Goal: Transaction & Acquisition: Subscribe to service/newsletter

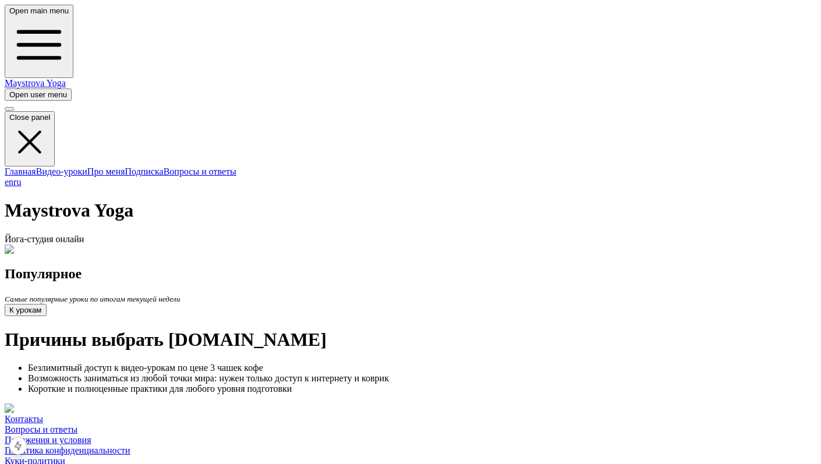
click at [9, 90] on span "button" at bounding box center [9, 94] width 0 height 9
click at [74, 245] on img at bounding box center [39, 250] width 69 height 10
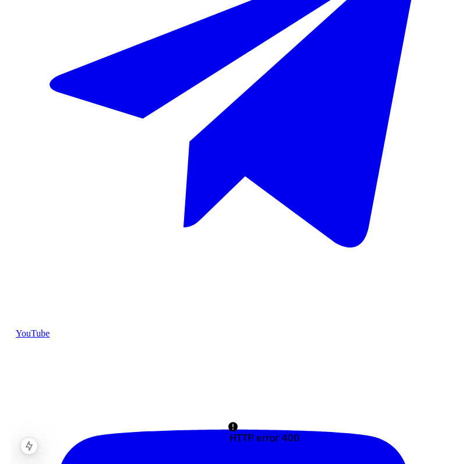
scroll to position [342, 0]
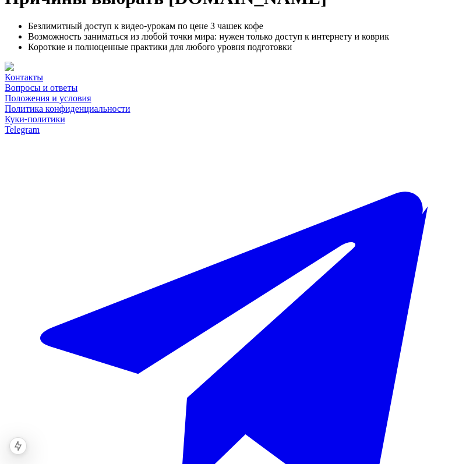
click at [147, 72] on img at bounding box center [76, 67] width 143 height 10
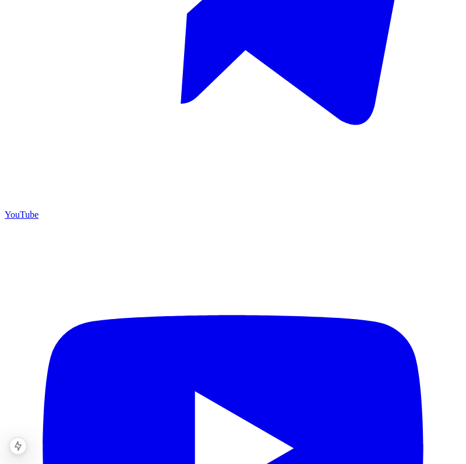
scroll to position [342, 0]
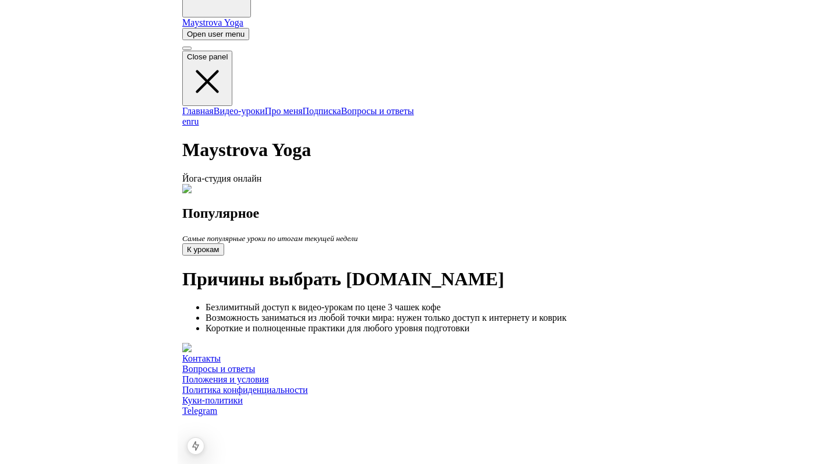
scroll to position [67, 0]
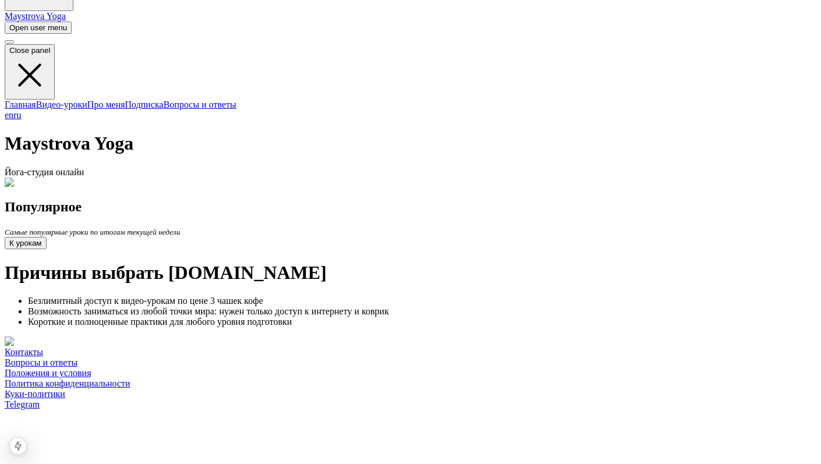
click at [9, 23] on span "button" at bounding box center [9, 27] width 0 height 9
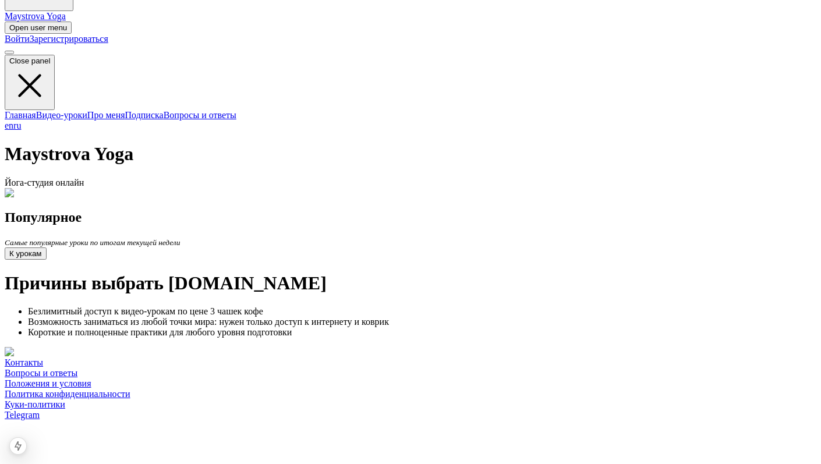
click at [108, 44] on link "Зарегистрироваться" at bounding box center [69, 39] width 79 height 10
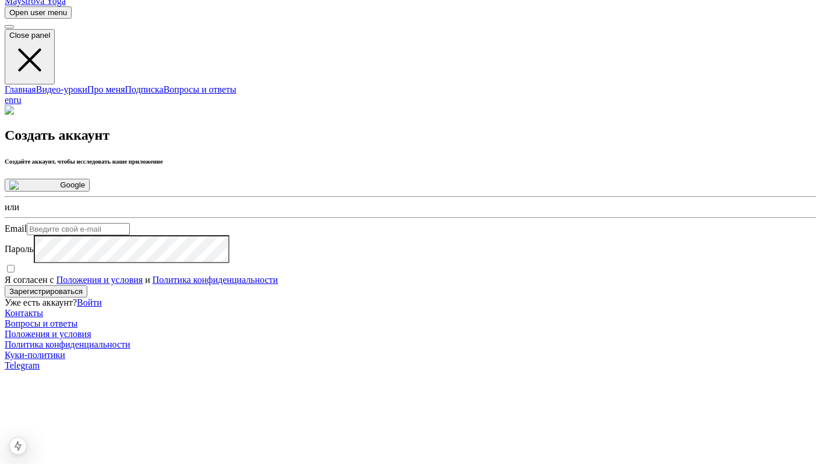
scroll to position [83, 0]
click at [130, 232] on input "Email" at bounding box center [78, 228] width 103 height 12
type input "pasyuk.com@gmail.com"
click at [278, 284] on span "Я согласен с Положения и условия и Политика конфиденциальности" at bounding box center [141, 279] width 273 height 10
click at [15, 271] on input "Я согласен с Положения и условия и Политика конфиденциальности" at bounding box center [11, 268] width 8 height 8
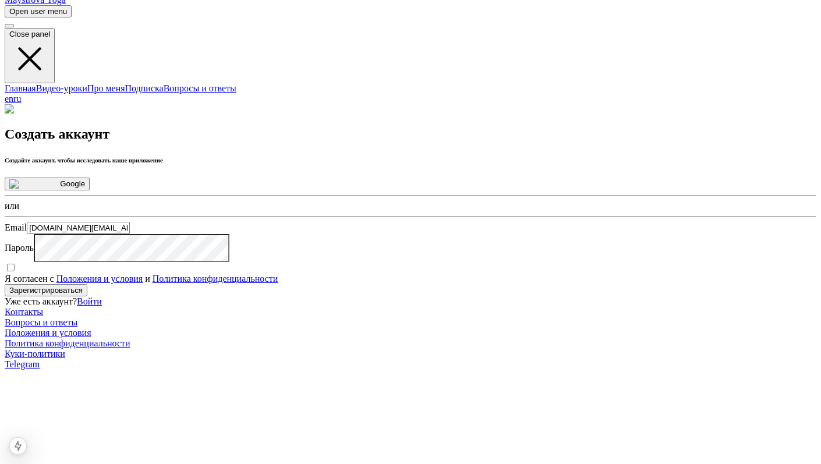
checkbox input "true"
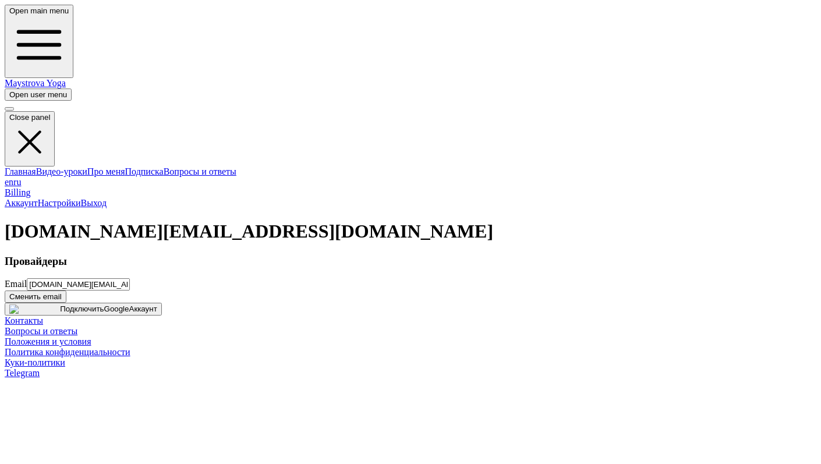
click at [678, 188] on div "Billing Аккаунт Настройки Выход pasyuk.com@gmail.com Провайдеры Email pasyuk.co…" at bounding box center [411, 252] width 812 height 129
click at [66, 78] on link "Maystrova Yoga" at bounding box center [35, 83] width 61 height 10
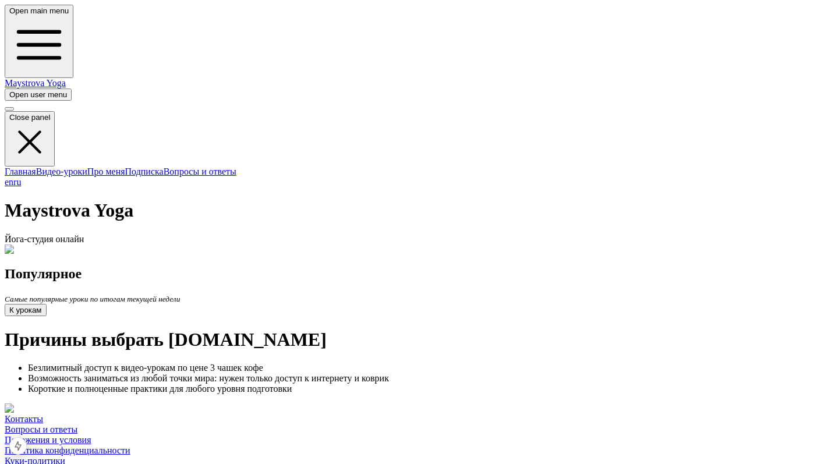
click at [9, 90] on span "button" at bounding box center [9, 94] width 0 height 9
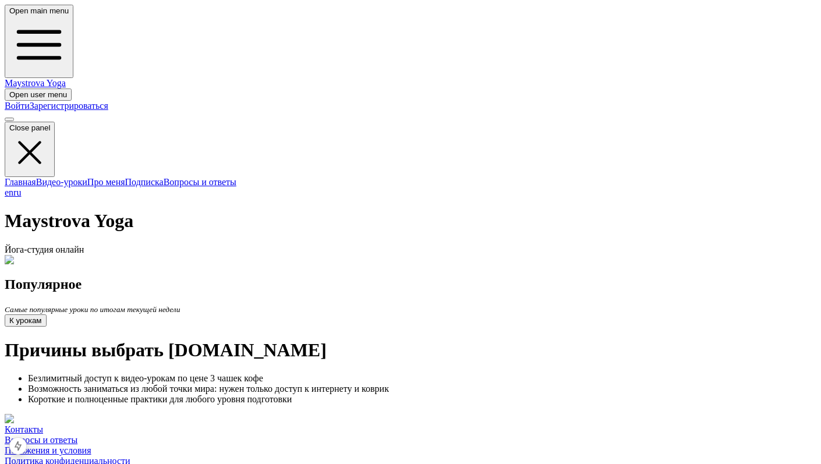
click at [30, 101] on link "Войти" at bounding box center [17, 106] width 25 height 10
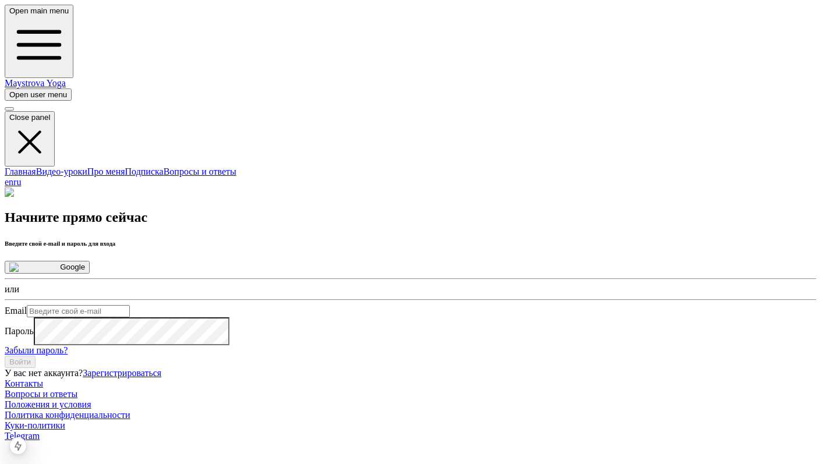
click at [130, 305] on input "Email" at bounding box center [78, 311] width 103 height 12
type input "[DOMAIN_NAME][EMAIL_ADDRESS][DOMAIN_NAME]"
click at [36, 368] on button "Войти" at bounding box center [20, 362] width 31 height 12
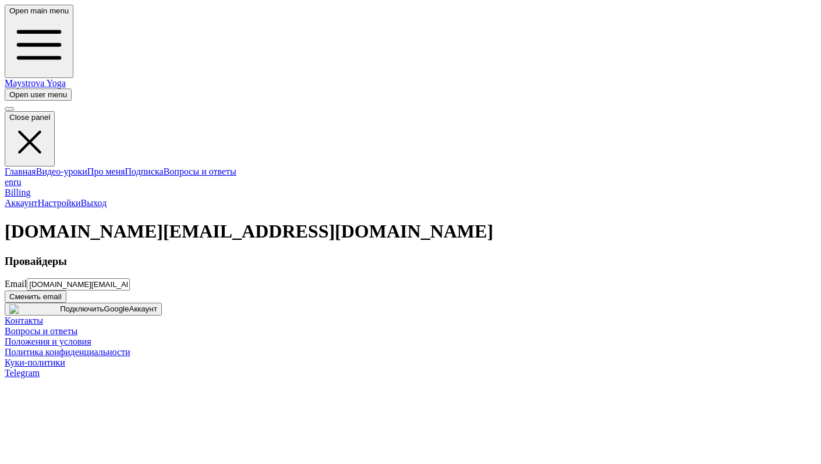
click at [81, 198] on link "Настройки" at bounding box center [59, 203] width 43 height 10
click at [130, 283] on input "[DOMAIN_NAME][EMAIL_ADDRESS][DOMAIN_NAME]" at bounding box center [78, 284] width 103 height 12
click at [331, 255] on div "Провайдеры Email [DOMAIN_NAME][EMAIL_ADDRESS][DOMAIN_NAME] Сменить email Подклю…" at bounding box center [411, 285] width 812 height 61
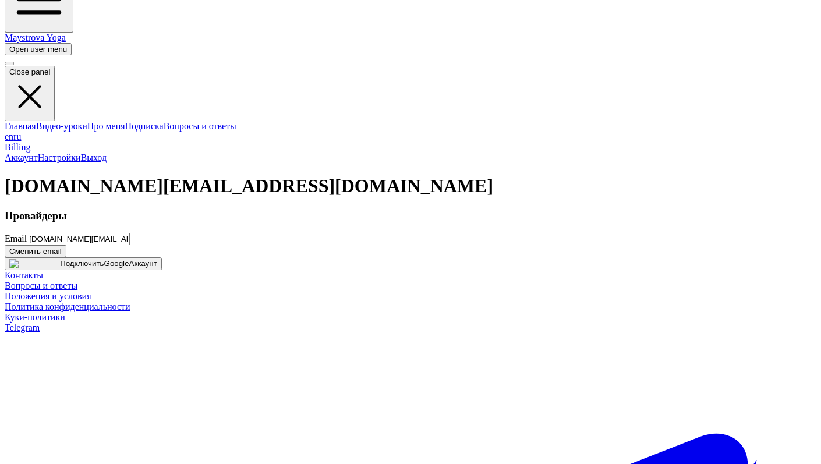
scroll to position [47, 0]
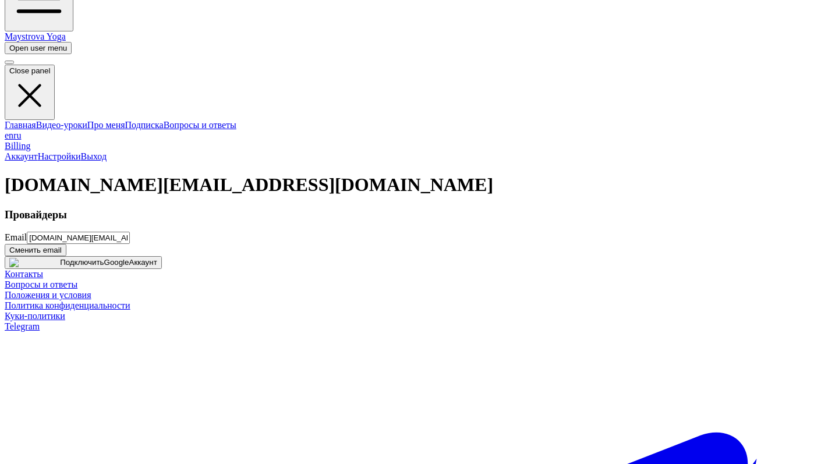
click at [284, 209] on h3 "Провайдеры" at bounding box center [411, 215] width 812 height 13
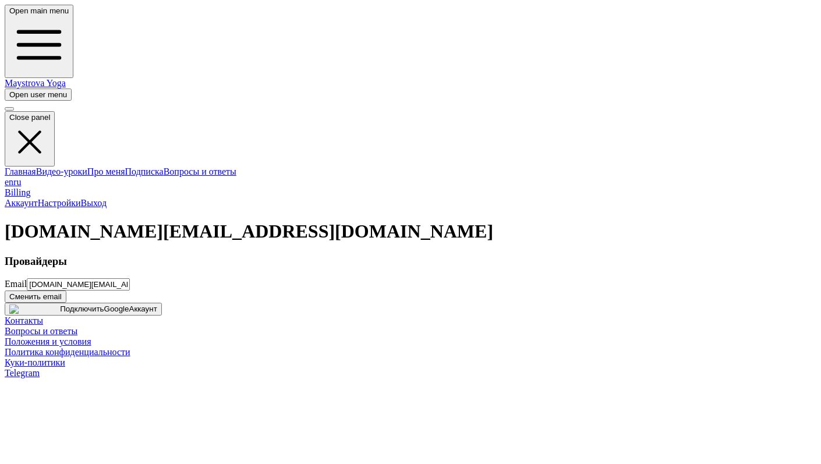
click at [9, 90] on span "button" at bounding box center [9, 94] width 0 height 9
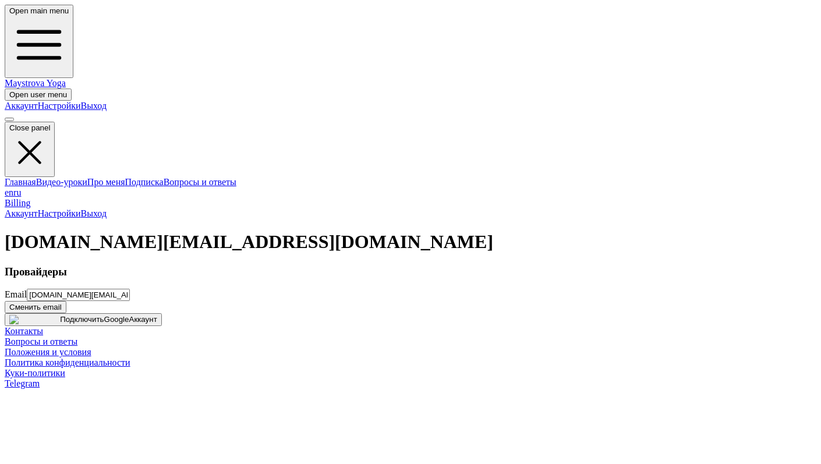
click at [539, 198] on div "Billing Аккаунт Настройки Выход [DOMAIN_NAME][EMAIL_ADDRESS][DOMAIN_NAME] Прова…" at bounding box center [411, 262] width 812 height 129
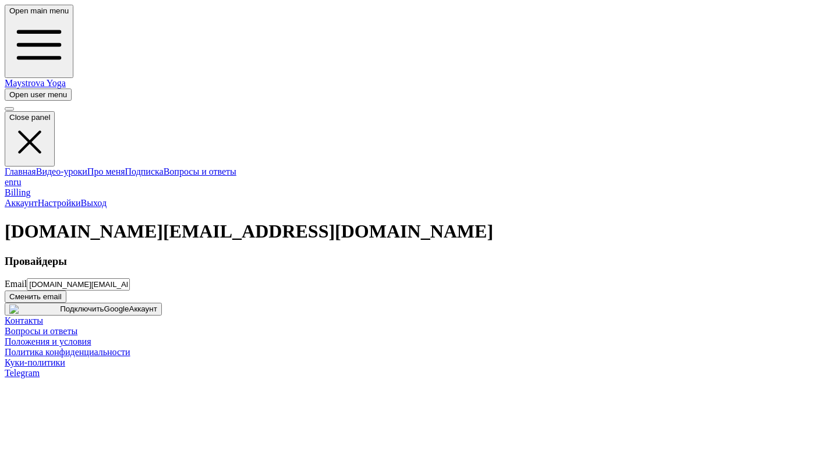
click at [66, 78] on link "Maystrova Yoga" at bounding box center [35, 83] width 61 height 10
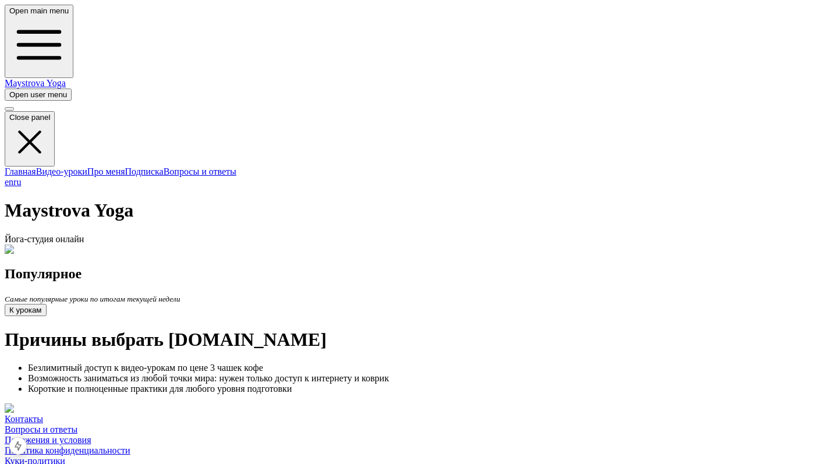
click at [73, 167] on div "Главная Видео-уроки Про меня Подписка Вопросы и ответы en ru" at bounding box center [411, 177] width 812 height 21
click at [78, 167] on link "Видео-уроки" at bounding box center [61, 172] width 51 height 10
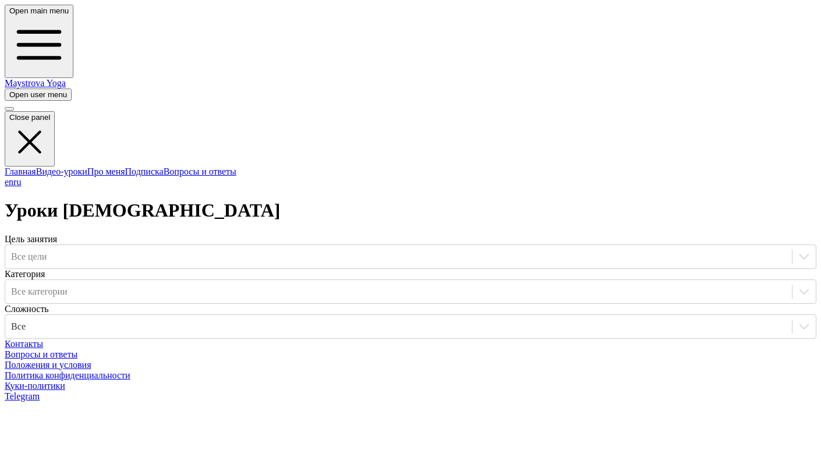
click at [114, 167] on link "Про меня" at bounding box center [106, 172] width 38 height 10
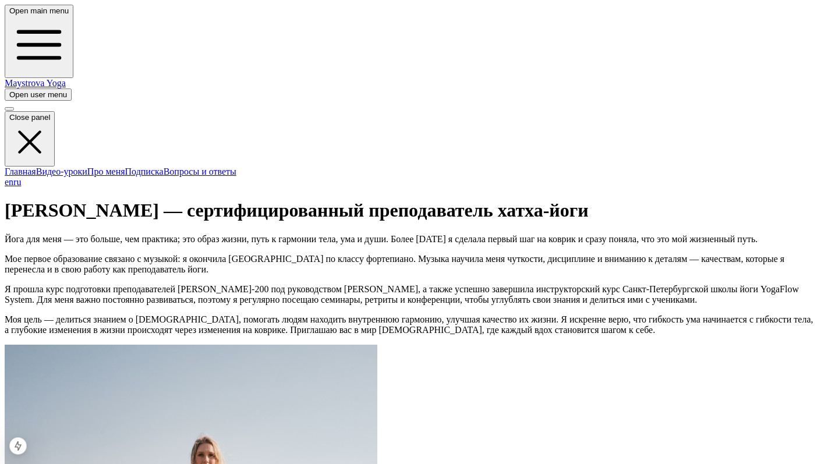
click at [125, 171] on link "Подписка" at bounding box center [144, 172] width 38 height 10
